Goal: Information Seeking & Learning: Learn about a topic

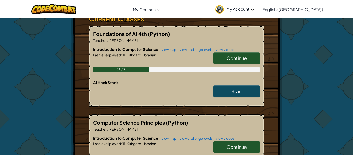
scroll to position [94, 0]
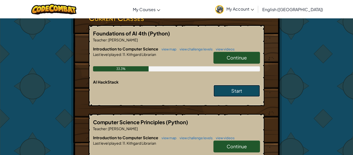
click at [238, 91] on span "Start" at bounding box center [236, 90] width 11 height 6
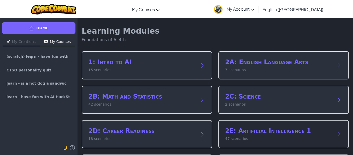
click at [306, 141] on div "2E: Artificial Intelligence 1 47 scenarios" at bounding box center [283, 134] width 130 height 28
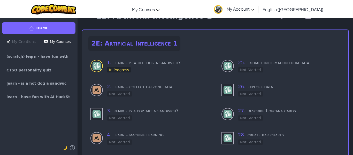
scroll to position [17, 0]
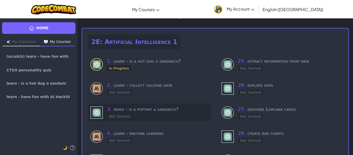
click at [135, 112] on h3 "3 . remix - is a poptart a sandwich?" at bounding box center [158, 108] width 102 height 7
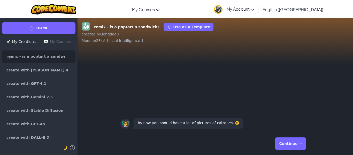
click at [284, 142] on button "Continue →" at bounding box center [290, 143] width 31 height 12
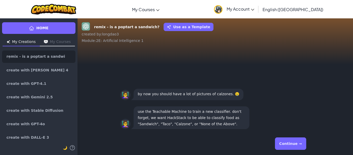
click at [285, 142] on button "Continue →" at bounding box center [290, 143] width 31 height 12
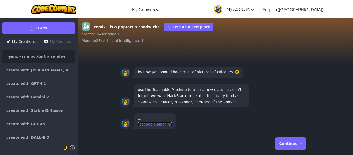
click at [165, 125] on link "Teachable Machine" at bounding box center [155, 124] width 34 height 4
click at [288, 143] on button "Continue →" at bounding box center [290, 143] width 31 height 12
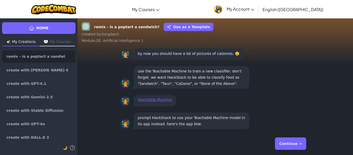
click at [217, 146] on div "Continue →" at bounding box center [215, 143] width 190 height 19
click at [196, 142] on div "Continue →" at bounding box center [215, 143] width 190 height 19
click at [195, 123] on p "prompt HackStack to use your Teachable Machine model in its app instead. here's…" at bounding box center [191, 120] width 107 height 12
click at [281, 146] on button "Continue →" at bounding box center [290, 143] width 31 height 12
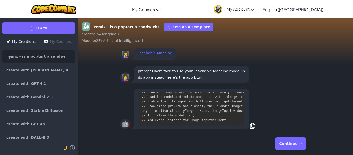
scroll to position [514, 0]
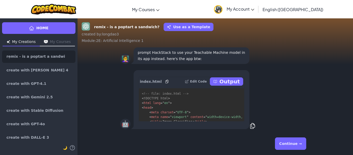
click at [232, 82] on p "Output" at bounding box center [229, 81] width 20 height 7
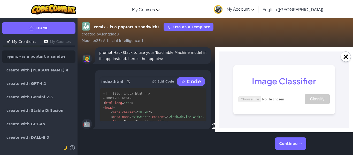
scroll to position [0, 0]
click at [297, 141] on button "Continue →" at bounding box center [290, 143] width 31 height 12
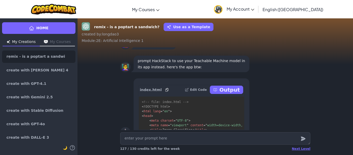
scroll to position [-11, 0]
type textarea "x"
type textarea "u"
type textarea "x"
type textarea "us"
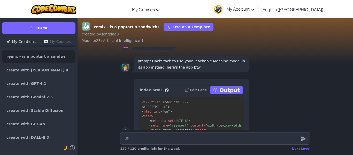
type textarea "x"
type textarea "use"
type textarea "x"
type textarea "use"
type textarea "x"
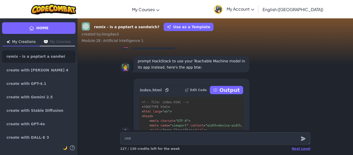
type textarea "use m"
type textarea "x"
type textarea "use my"
type textarea "x"
type textarea "use my"
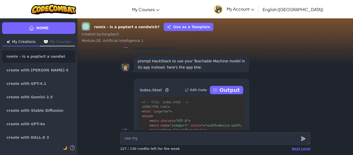
type textarea "x"
type textarea "use my t"
type textarea "x"
type textarea "use my te"
type textarea "x"
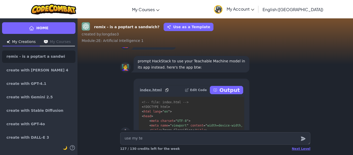
type textarea "use my tea"
type textarea "x"
type textarea "use my teac"
type textarea "x"
type textarea "use my teach"
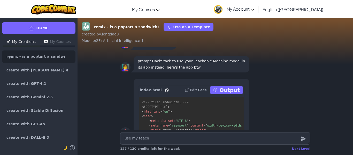
type textarea "x"
type textarea "use my teacha"
type textarea "x"
type textarea "use my teachab"
type textarea "x"
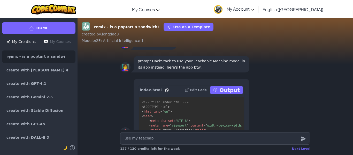
type textarea "use my teachabl"
type textarea "x"
type textarea "use my teachable"
type textarea "x"
type textarea "use my teachable"
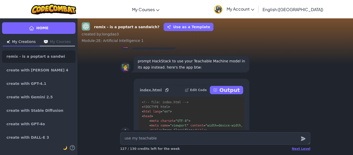
type textarea "x"
type textarea "use my teachable m"
type textarea "x"
type textarea "use my teachable ma"
type textarea "x"
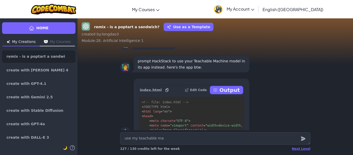
type textarea "use my teachable mac"
type textarea "x"
type textarea "use my teachable mach"
type textarea "x"
type textarea "use my teachable machi"
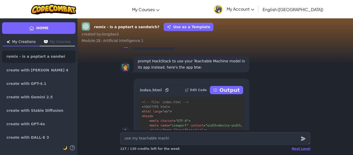
type textarea "x"
type textarea "use my teachable machin"
type textarea "x"
type textarea "use my teachable machine"
type textarea "x"
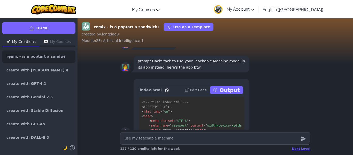
type textarea "use my teachable machine"
type textarea "x"
type textarea "use my teachable machine i"
type textarea "x"
type textarea "use my teachable machine in"
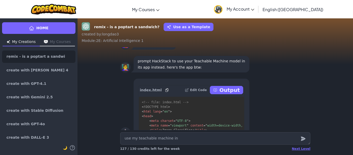
type textarea "x"
type textarea "use my teachable machine in"
type textarea "x"
type textarea "use my teachable machine in t"
type textarea "x"
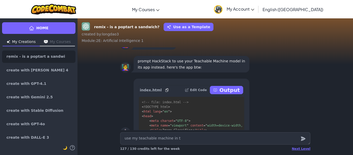
type textarea "use my teachable machine in th"
type textarea "x"
type textarea "use my teachable machine in the"
type textarea "x"
type textarea "use my teachable machine in the"
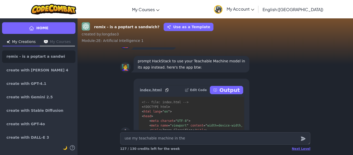
type textarea "x"
type textarea "use my teachable machine in the a"
type textarea "x"
type textarea "use my teachable machine in the ap"
type textarea "x"
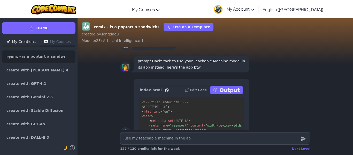
type textarea "use my teachable machine in the app"
type textarea "x"
type textarea "use my teachable machine in the app"
type textarea "x"
type textarea "use my teachable machine in the app i"
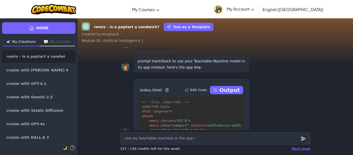
type textarea "x"
type textarea "use my teachable machine in the app in"
type textarea "x"
type textarea "use my teachable machine in the app ins"
type textarea "x"
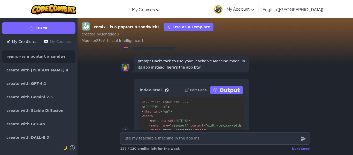
type textarea "use my teachable machine in the app inst"
type textarea "x"
type textarea "use my teachable machine in the app inste"
type textarea "x"
type textarea "use my teachable machine in the app inst"
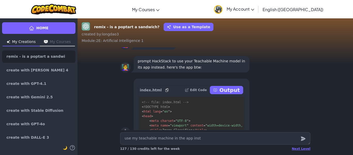
type textarea "x"
type textarea "use my teachable machine in the app ins"
type textarea "x"
type textarea "use my teachable machine in the app in"
type textarea "x"
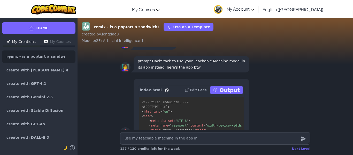
type textarea "use my teachable machine in the app i"
type textarea "x"
type textarea "use my teachable machine in the app"
type textarea "x"
type textarea "use my teachable machine in the app"
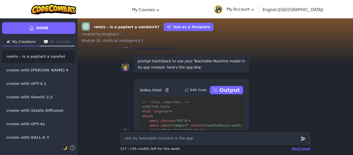
type textarea "x"
type textarea "use my teachable machine in the ap"
type textarea "x"
type textarea "use my teachable machine in the a"
type textarea "x"
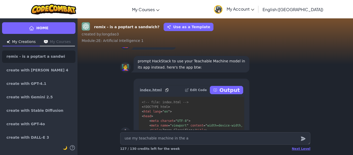
type textarea "use my teachable machine in the"
type textarea "x"
type textarea "use my teachable machine in the"
type textarea "x"
type textarea "use my teachable machine in th"
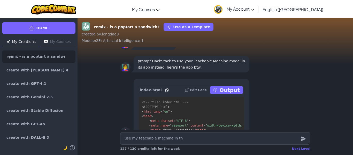
type textarea "x"
type textarea "use my teachable machine in t"
type textarea "x"
type textarea "use my teachable machine in"
type textarea "x"
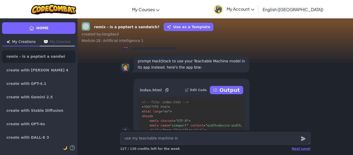
type textarea "use my teachable machine in"
type textarea "x"
type textarea "use my teachable machine i"
type textarea "x"
type textarea "use my teachable machine"
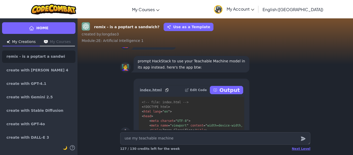
type textarea "x"
type textarea "use my teachable machine"
type textarea "x"
type textarea "use my teachable machin"
type textarea "x"
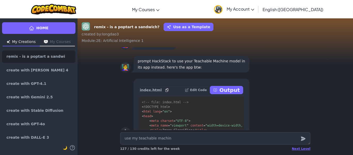
type textarea "use my teachable machi"
type textarea "x"
type textarea "use my teachable mach"
type textarea "x"
type textarea "use my teachable mac"
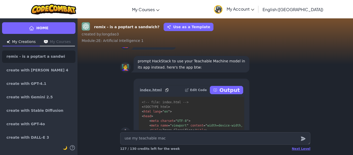
type textarea "x"
type textarea "use my teachable ma"
type textarea "x"
type textarea "use my teachable m"
type textarea "x"
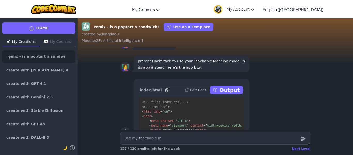
type textarea "use my teachable"
type textarea "x"
type textarea "use my teachable"
type textarea "x"
type textarea "use my teachabl"
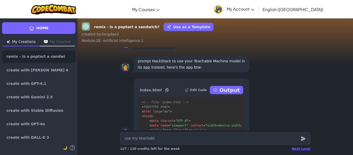
type textarea "x"
type textarea "use my teachab"
type textarea "x"
type textarea "use my teacha"
type textarea "x"
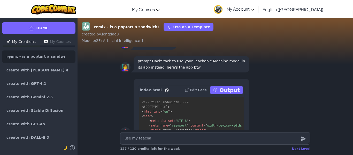
type textarea "use my teach"
type textarea "x"
type textarea "use my teac"
type textarea "x"
type textarea "use my tea"
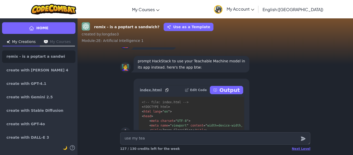
type textarea "x"
type textarea "use my te"
type textarea "x"
type textarea "use my t"
type textarea "x"
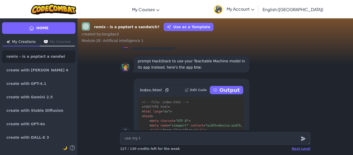
type textarea "use my"
type textarea "x"
type textarea "use my"
type textarea "x"
type textarea "use m"
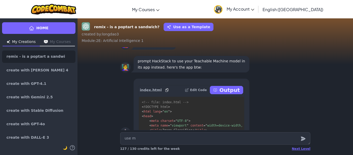
type textarea "x"
type textarea "use"
type textarea "x"
type textarea "use"
type textarea "x"
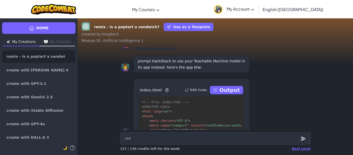
type textarea "us"
type textarea "x"
type textarea "u"
type textarea "x"
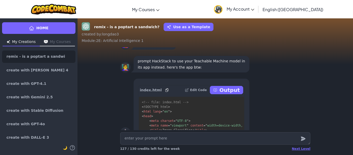
type textarea "u"
type textarea "x"
type textarea "us"
type textarea "x"
type textarea "use"
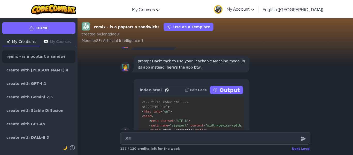
type textarea "x"
type textarea "use"
type textarea "x"
type textarea "use m"
type textarea "x"
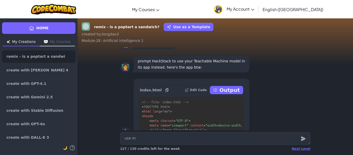
type textarea "use my"
type textarea "x"
type textarea "use my"
type textarea "x"
type textarea "use my t"
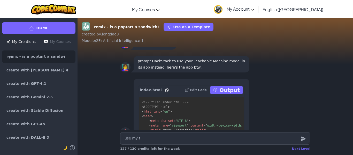
type textarea "x"
type textarea "use my te"
type textarea "x"
type textarea "use my tea"
type textarea "x"
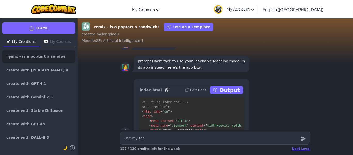
type textarea "use my [PERSON_NAME]"
type textarea "x"
type textarea "use my tea"
type textarea "x"
type textarea "use my teac"
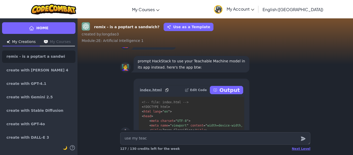
type textarea "x"
type textarea "use my teach"
type textarea "x"
type textarea "use my teacha"
type textarea "x"
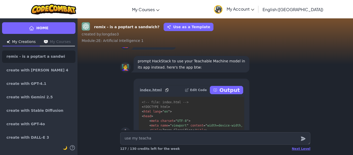
type textarea "use my teachab"
type textarea "x"
type textarea "use my teachabl"
type textarea "x"
type textarea "use my teachable"
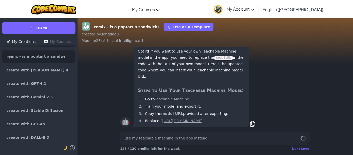
scroll to position [0, 0]
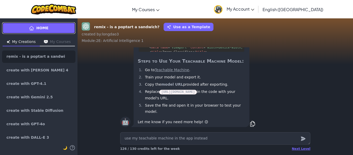
click at [39, 30] on span "Home" at bounding box center [42, 27] width 12 height 5
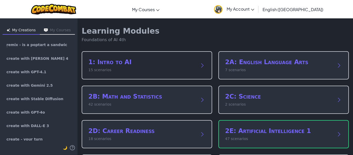
click at [143, 68] on p "15 scenarios" at bounding box center [141, 69] width 107 height 5
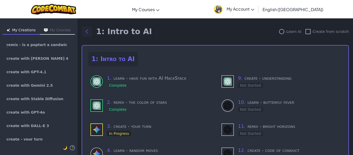
click at [85, 33] on icon "Back to modules" at bounding box center [87, 31] width 6 height 6
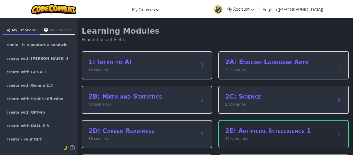
click at [238, 125] on div "2E: Artificial Intelligence 1 47 scenarios" at bounding box center [283, 134] width 130 height 28
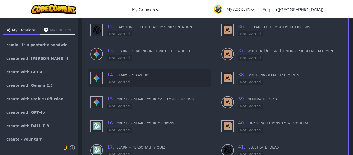
scroll to position [15, 0]
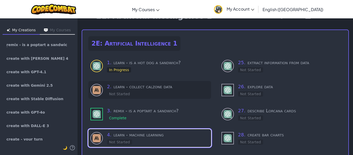
click at [143, 92] on div "2 . learn - collect calzone data Not Started" at bounding box center [158, 90] width 102 height 14
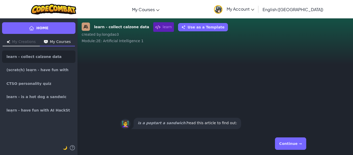
click at [287, 145] on button "Continue →" at bounding box center [290, 143] width 31 height 12
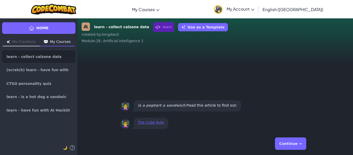
click at [285, 143] on button "Continue →" at bounding box center [290, 143] width 31 height 12
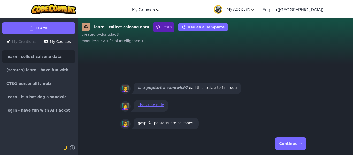
click at [283, 145] on button "Continue →" at bounding box center [290, 143] width 31 height 12
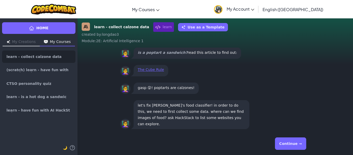
click at [247, 142] on div "Continue →" at bounding box center [215, 143] width 190 height 19
click at [292, 142] on button "Continue →" at bounding box center [290, 143] width 31 height 12
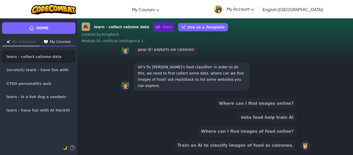
click at [44, 35] on div "Home My Creations My Courses learn - collect calzone data (scratch) learn - hav…" at bounding box center [38, 86] width 77 height 137
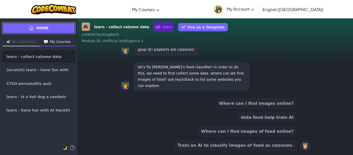
click at [41, 32] on link "Home" at bounding box center [38, 28] width 73 height 12
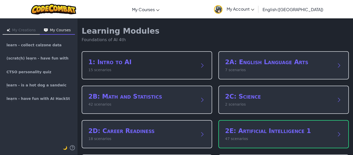
click at [128, 67] on div "1: Intro to AI 15 scenarios" at bounding box center [141, 65] width 107 height 15
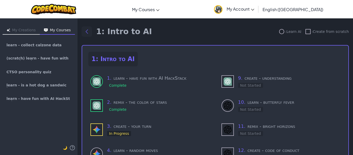
click at [85, 33] on icon "Back to modules" at bounding box center [87, 31] width 6 height 6
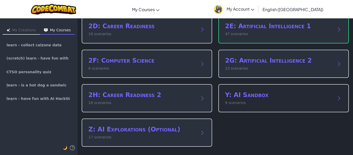
click at [255, 107] on div "Y: AI Sandbox 9 scenarios" at bounding box center [283, 98] width 130 height 28
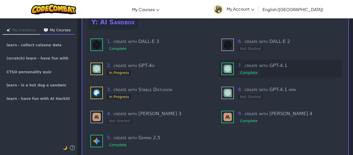
scroll to position [37, 0]
click at [226, 67] on img at bounding box center [227, 68] width 8 height 8
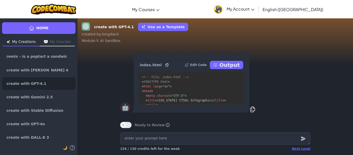
scroll to position [0, 0]
click at [247, 141] on textarea at bounding box center [215, 138] width 190 height 12
click at [252, 139] on textarea at bounding box center [215, 138] width 190 height 12
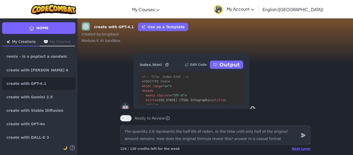
click at [305, 133] on icon "submit" at bounding box center [303, 135] width 6 height 6
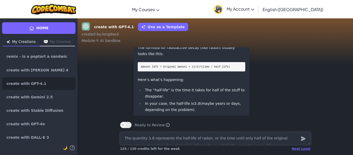
scroll to position [0, 0]
